Goal: Use online tool/utility: Utilize a website feature to perform a specific function

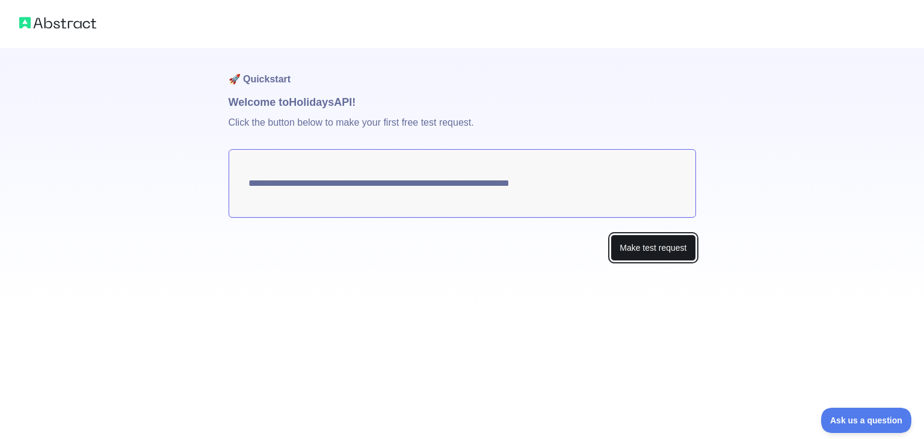
click at [640, 239] on button "Make test request" at bounding box center [652, 247] width 85 height 27
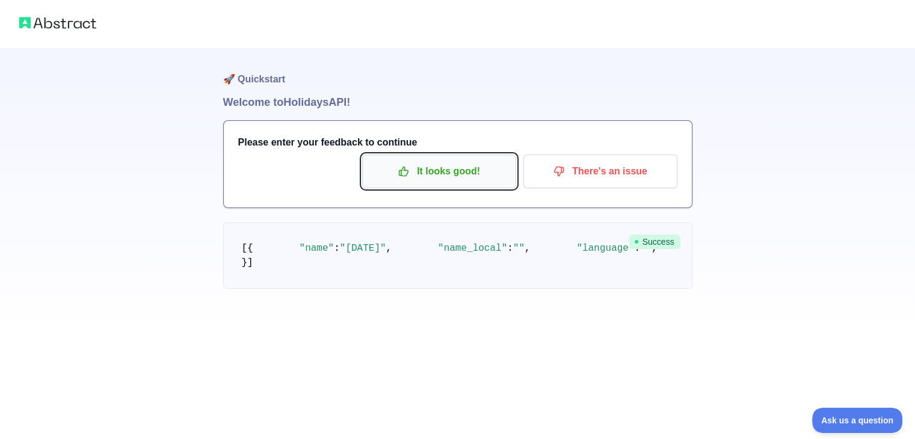
click at [488, 179] on p "It looks good!" at bounding box center [439, 171] width 136 height 20
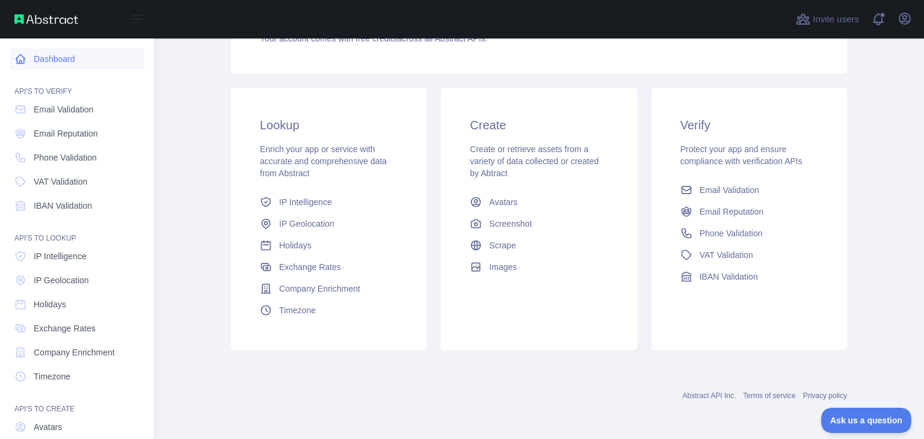
click at [64, 52] on link "Dashboard" at bounding box center [77, 59] width 135 height 22
click at [91, 60] on link "Dashboard" at bounding box center [77, 59] width 135 height 22
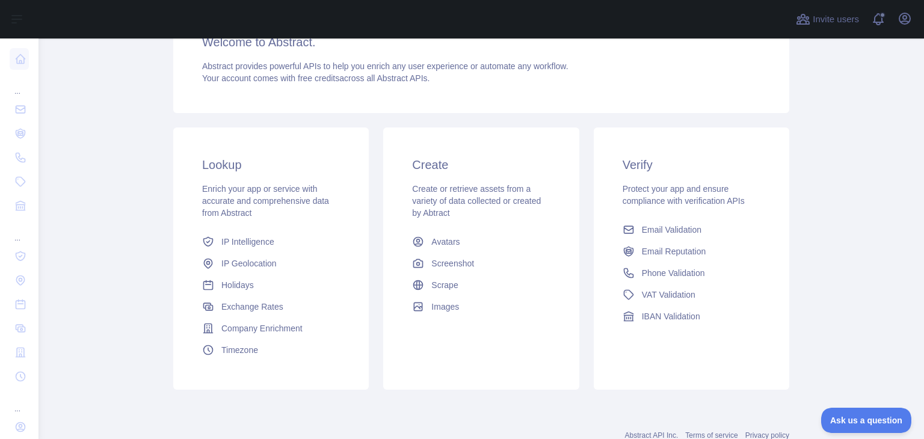
scroll to position [124, 0]
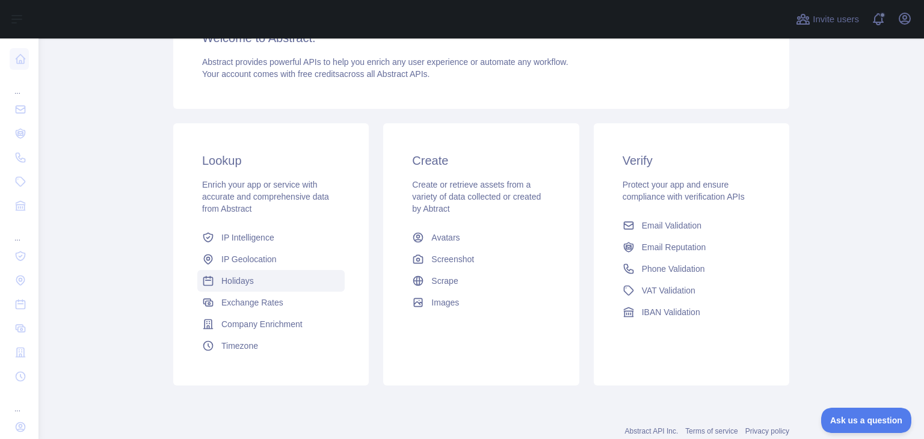
click at [228, 284] on span "Holidays" at bounding box center [237, 281] width 32 height 12
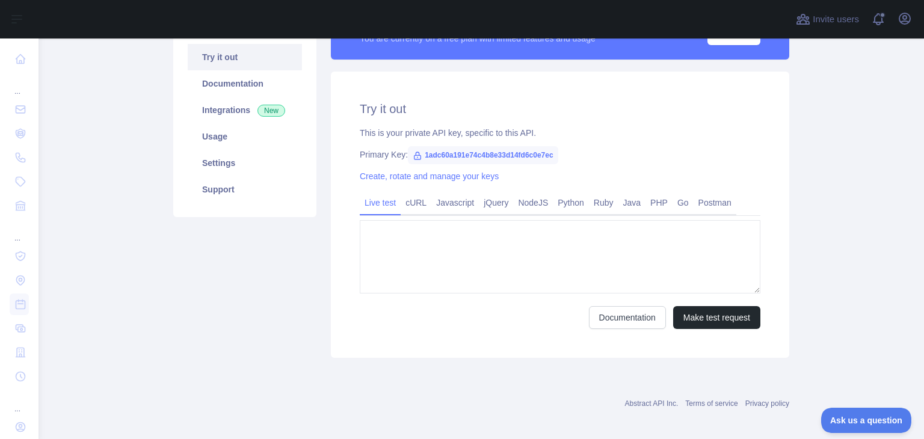
type textarea "**********"
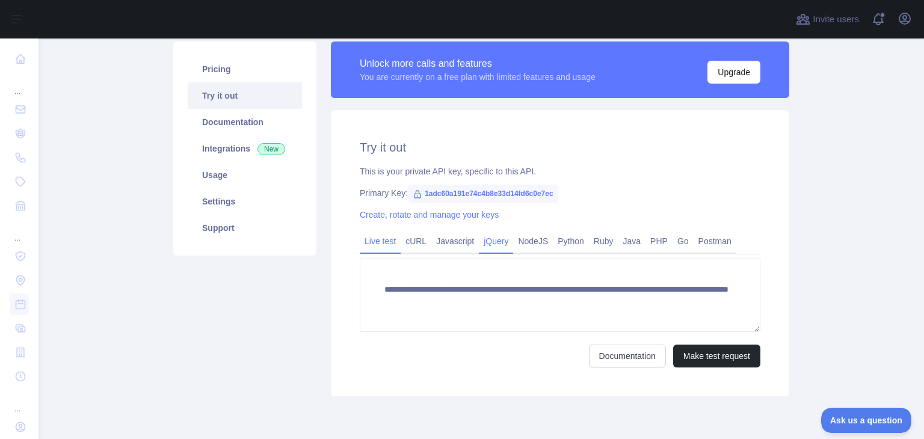
scroll to position [87, 0]
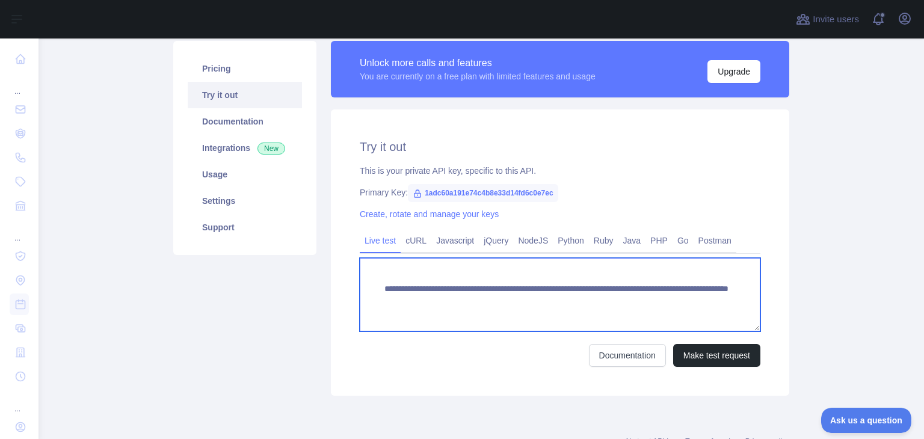
drag, startPoint x: 380, startPoint y: 283, endPoint x: 399, endPoint y: 307, distance: 31.3
click at [399, 307] on textarea "**********" at bounding box center [560, 294] width 400 height 73
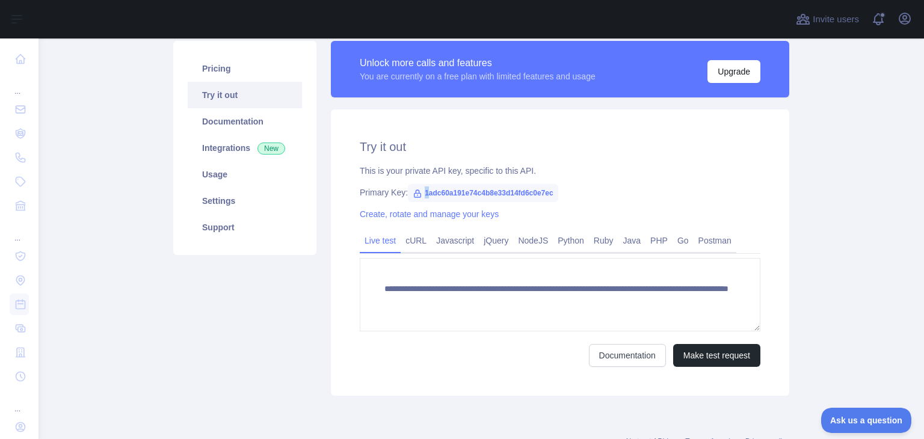
drag, startPoint x: 416, startPoint y: 187, endPoint x: 420, endPoint y: 194, distance: 7.5
click at [420, 194] on span "1adc60a191e74c4b8e33d14fd6c0e7ec" at bounding box center [483, 193] width 150 height 18
click at [559, 195] on div "Primary Key: 1adc60a191e74c4b8e33d14fd6c0e7ec" at bounding box center [560, 192] width 400 height 12
drag, startPoint x: 416, startPoint y: 191, endPoint x: 558, endPoint y: 192, distance: 141.9
click at [558, 192] on div "Primary Key: 1adc60a191e74c4b8e33d14fd6c0e7ec" at bounding box center [560, 192] width 400 height 12
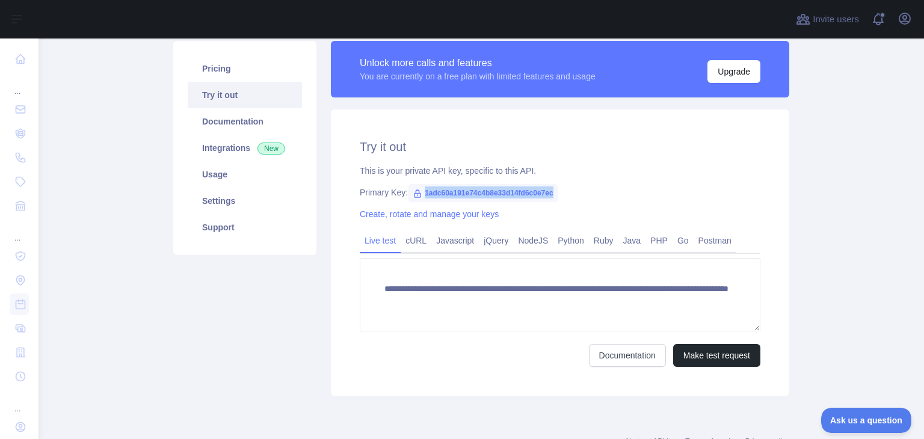
copy span "1adc60a191e74c4b8e33d14fd6c0e7ec"
